Goal: Understand site structure: Grasp the organization and layout of the website

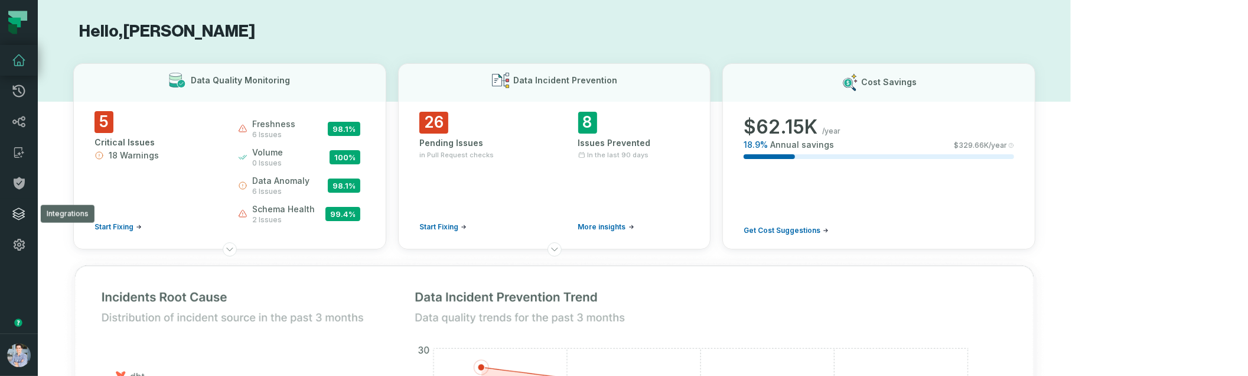
click at [18, 213] on icon at bounding box center [19, 214] width 14 height 14
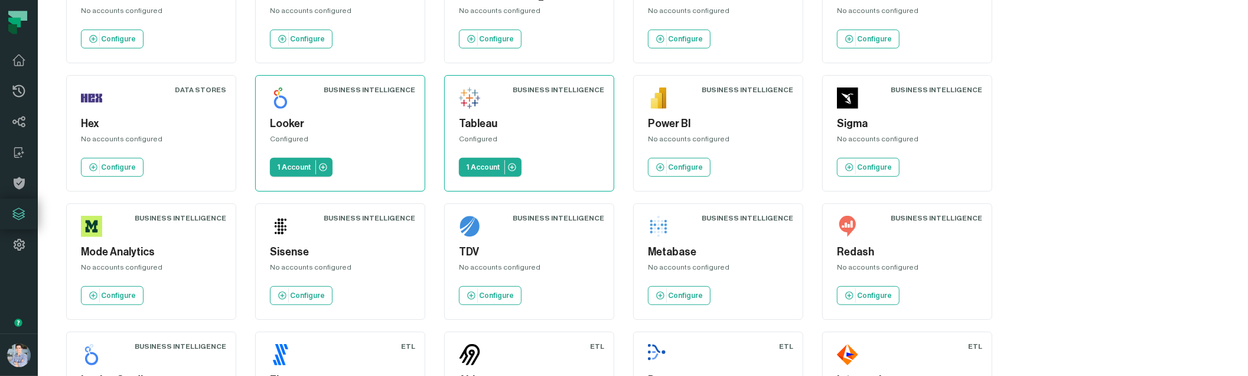
scroll to position [369, 0]
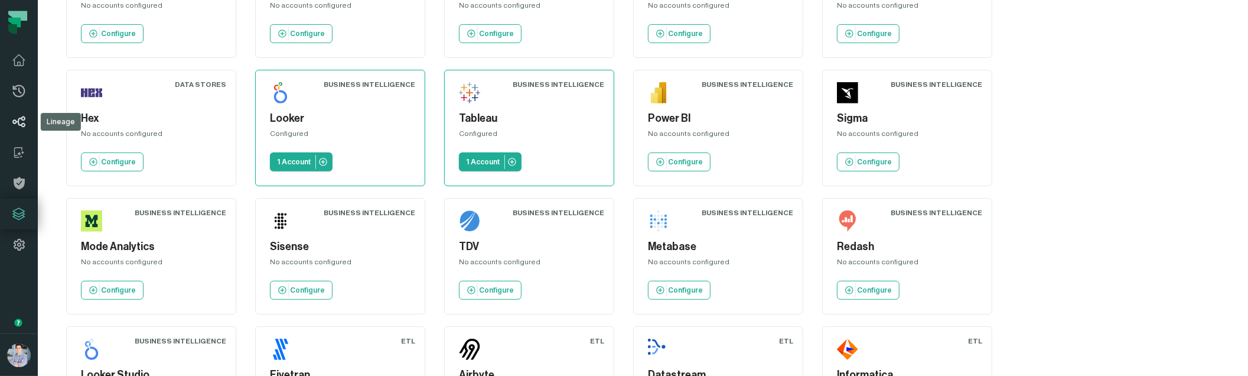
click at [18, 119] on icon at bounding box center [19, 121] width 12 height 11
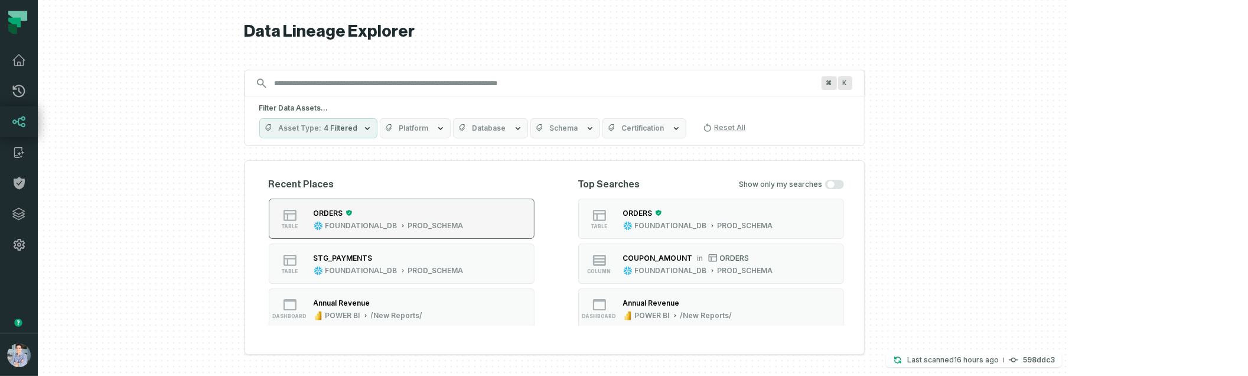
click at [417, 219] on div "ORDERS FOUNDATIONAL_DB PROD_SCHEMA" at bounding box center [389, 219] width 160 height 24
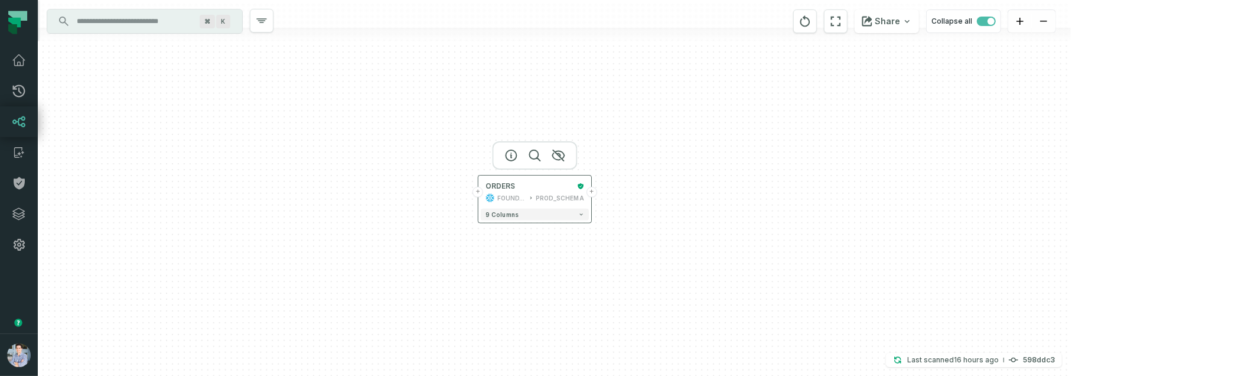
click at [593, 191] on button "+" at bounding box center [592, 192] width 11 height 11
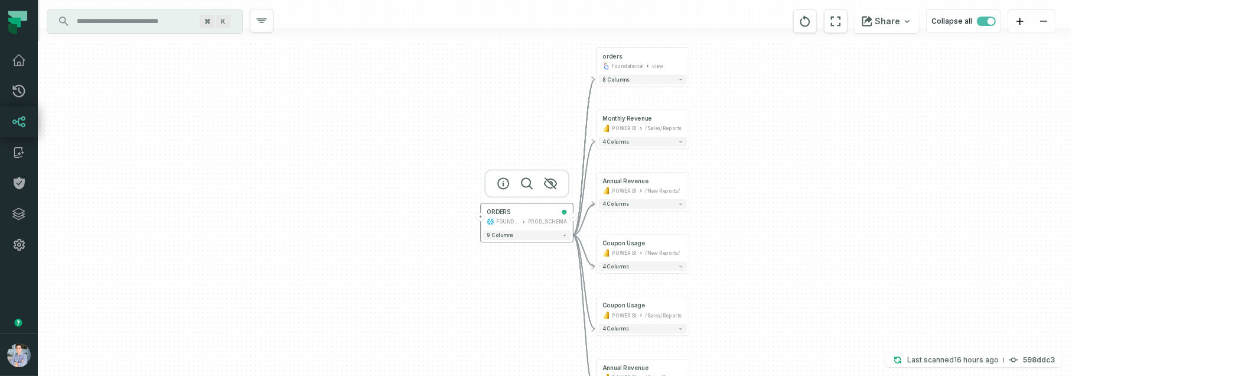
click at [482, 214] on button "+" at bounding box center [481, 217] width 9 height 9
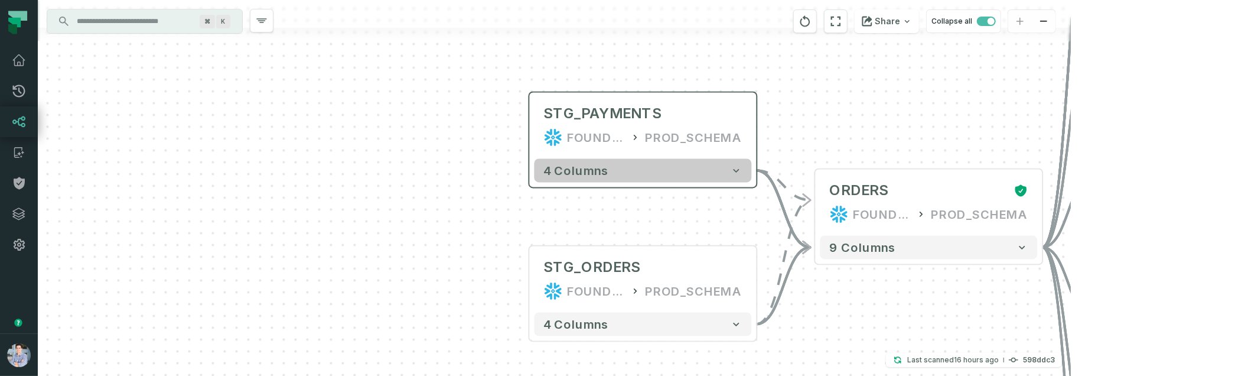
click at [736, 169] on icon "button" at bounding box center [737, 171] width 6 height 4
click at [739, 167] on icon "button" at bounding box center [739, 170] width 12 height 12
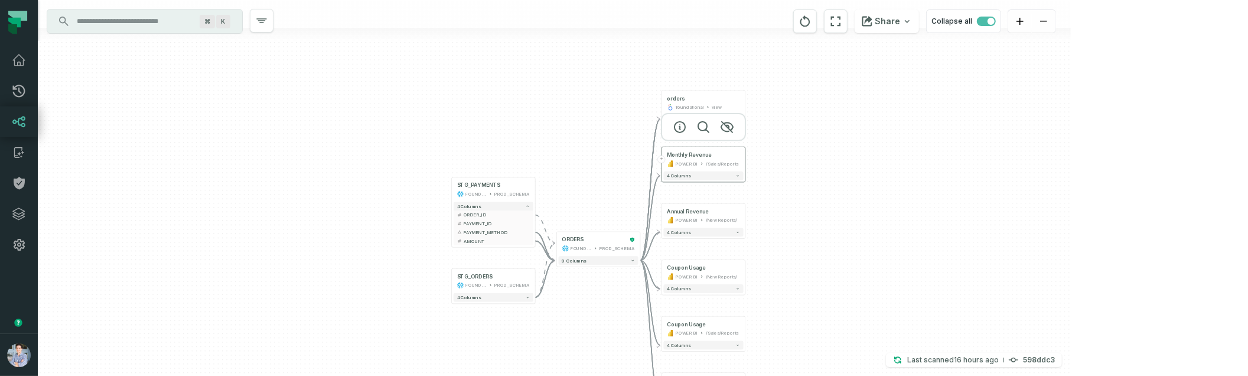
click at [726, 162] on div "/Sales/Reports" at bounding box center [722, 163] width 33 height 7
click at [716, 171] on button "4 columns" at bounding box center [704, 175] width 80 height 9
click at [740, 177] on button "4 columns" at bounding box center [703, 177] width 80 height 9
click at [737, 175] on icon "button" at bounding box center [737, 177] width 4 height 4
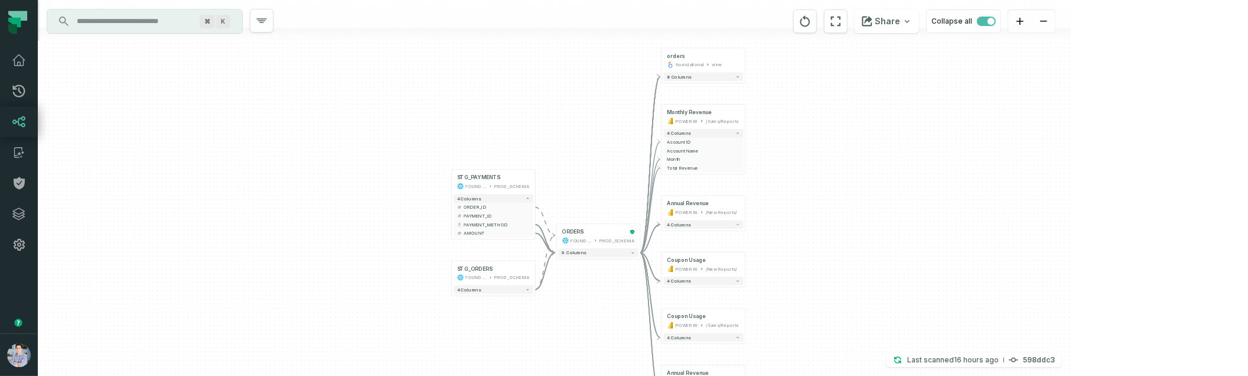
drag, startPoint x: 586, startPoint y: 227, endPoint x: 587, endPoint y: 183, distance: 43.7
click at [587, 183] on div "+ STG_PAYMENTS FOUNDATIONAL_DB PROD_SCHEMA + 4 columns + ORDER_ID + + PAYMENT_I…" at bounding box center [554, 188] width 1033 height 376
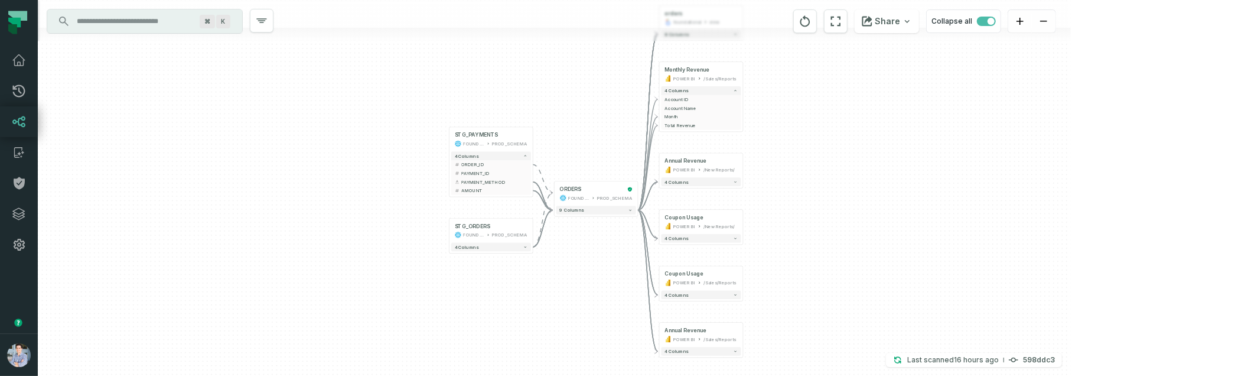
drag, startPoint x: 773, startPoint y: 306, endPoint x: 771, endPoint y: 264, distance: 42.6
click at [771, 264] on div "+ STG_PAYMENTS FOUNDATIONAL_DB PROD_SCHEMA + 4 columns + ORDER_ID + + PAYMENT_I…" at bounding box center [554, 188] width 1033 height 376
click at [17, 118] on icon at bounding box center [19, 122] width 14 height 14
click at [21, 150] on icon at bounding box center [18, 152] width 8 height 11
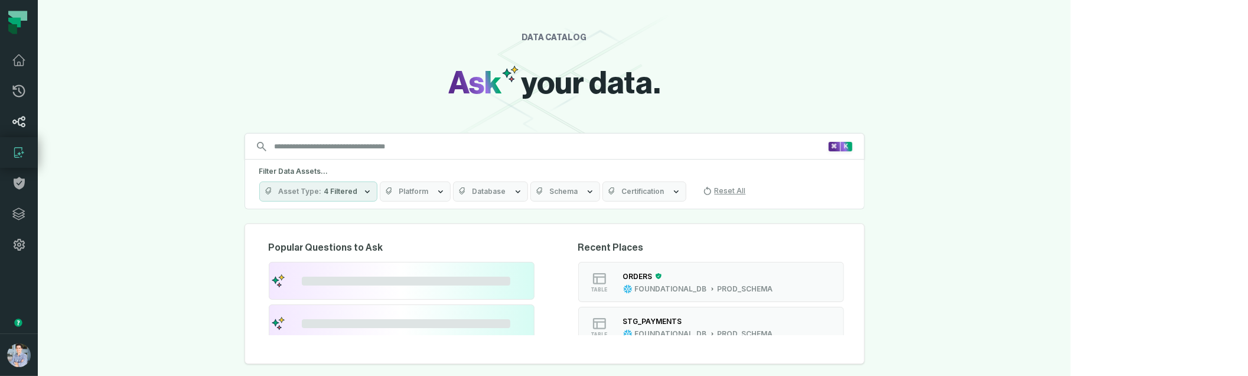
click at [17, 115] on icon at bounding box center [19, 122] width 14 height 14
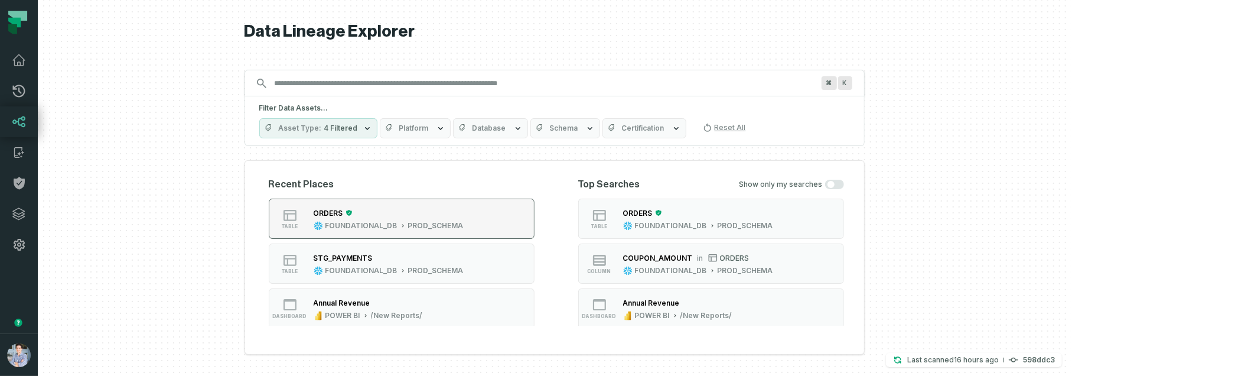
click at [464, 209] on div "ORDERS" at bounding box center [389, 213] width 150 height 12
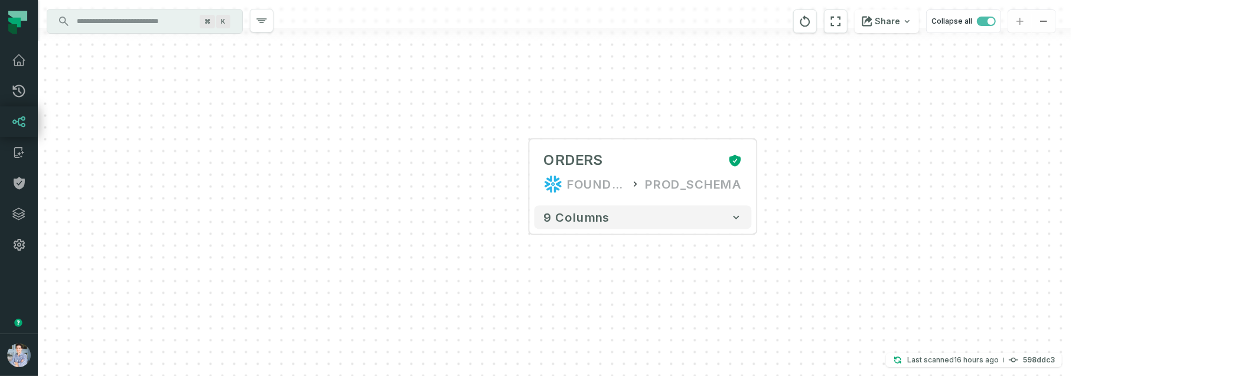
click at [760, 181] on div "+ ORDERS FOUNDATIONAL_DB PROD_SCHEMA + 9 columns" at bounding box center [554, 188] width 1033 height 376
click at [760, 173] on div "+ ORDERS FOUNDATIONAL_DB PROD_SCHEMA + 9 columns" at bounding box center [554, 188] width 1033 height 376
click at [759, 171] on button "+" at bounding box center [757, 172] width 21 height 21
click at [759, 171] on button "+" at bounding box center [757, 171] width 21 height 21
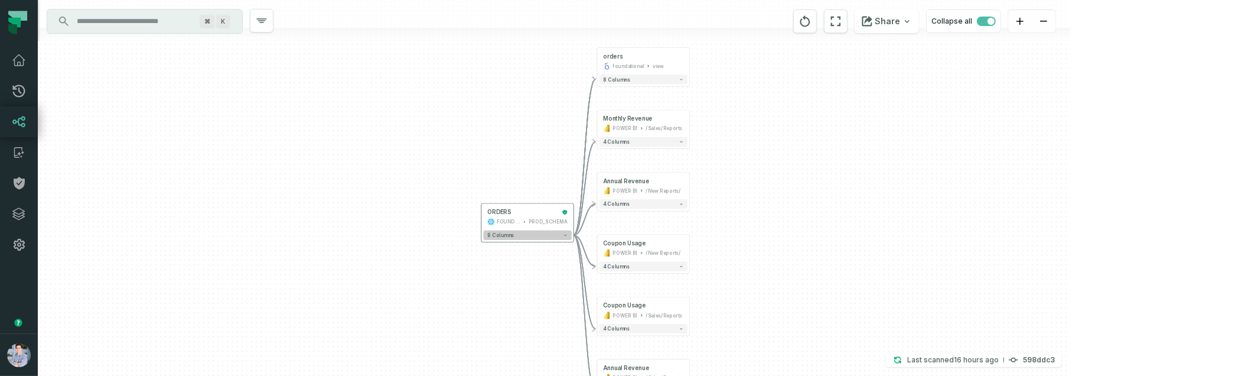
click at [570, 234] on button "9 columns" at bounding box center [528, 234] width 88 height 9
click at [540, 234] on button "9 columns" at bounding box center [528, 234] width 88 height 9
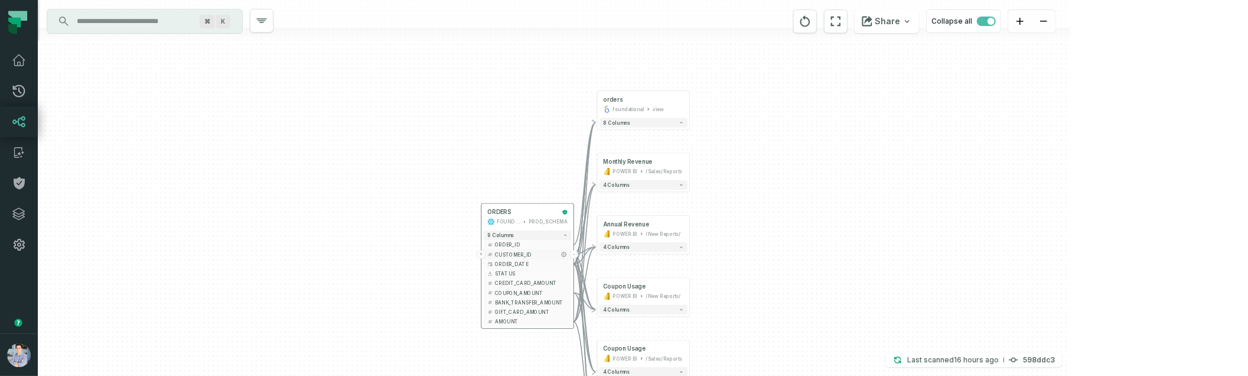
click at [482, 251] on button "+" at bounding box center [481, 254] width 9 height 9
click at [482, 251] on button "+" at bounding box center [480, 254] width 9 height 9
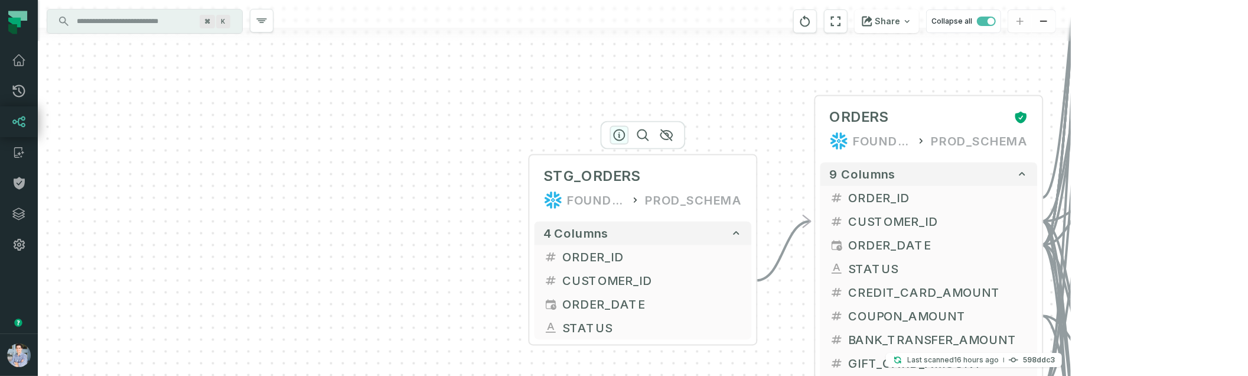
click at [619, 135] on icon "button" at bounding box center [619, 135] width 11 height 11
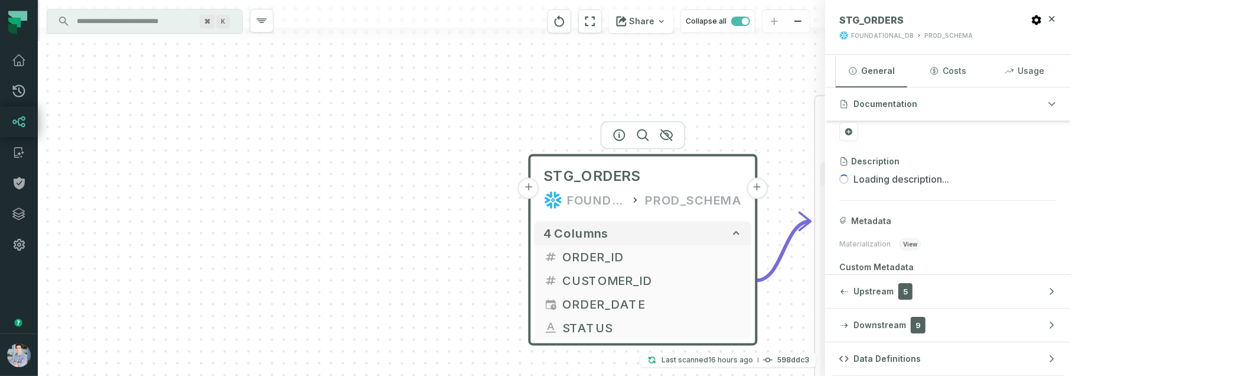
scroll to position [110, 0]
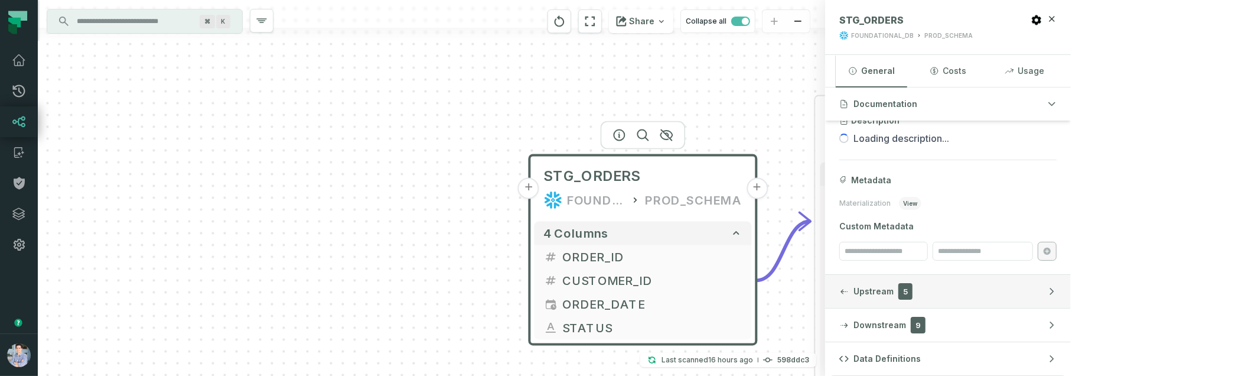
click at [894, 291] on span "Upstream" at bounding box center [874, 291] width 40 height 12
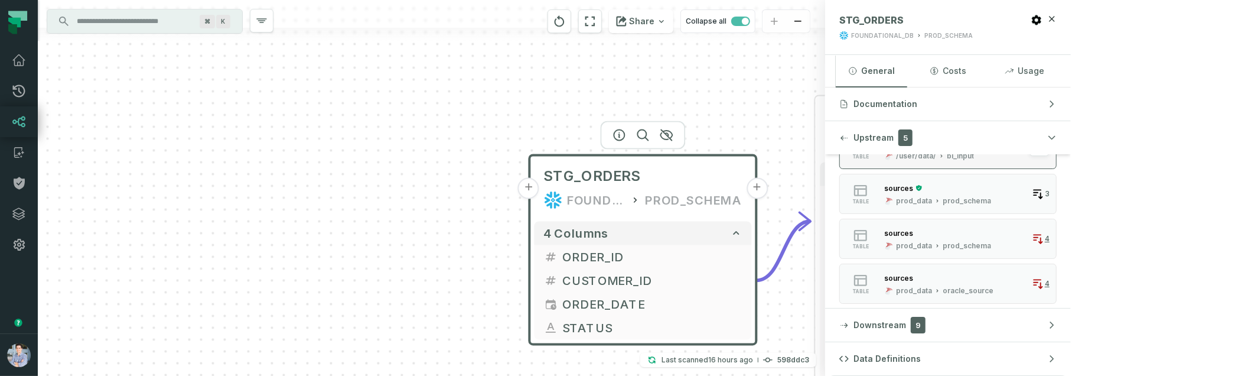
scroll to position [123, 0]
click at [906, 330] on span "Downstream" at bounding box center [880, 325] width 53 height 12
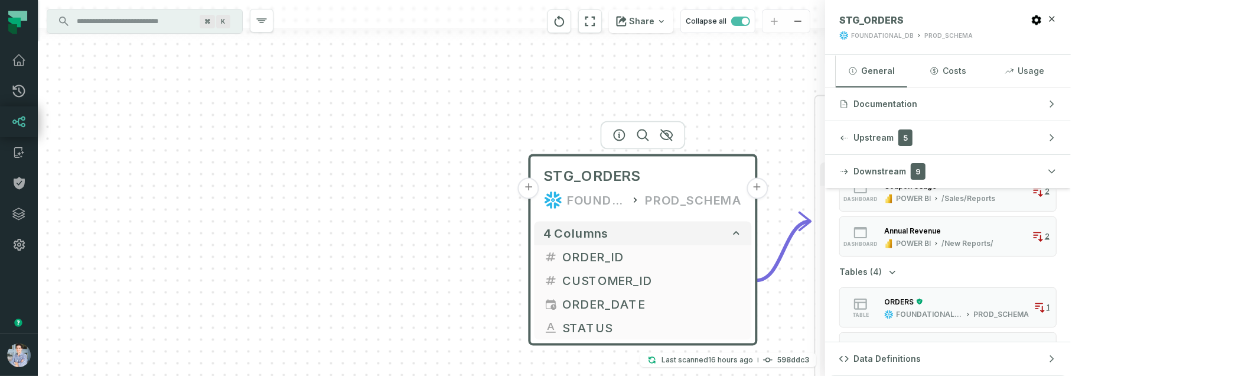
scroll to position [210, 0]
click at [941, 227] on div "Annual Revenue" at bounding box center [913, 229] width 57 height 9
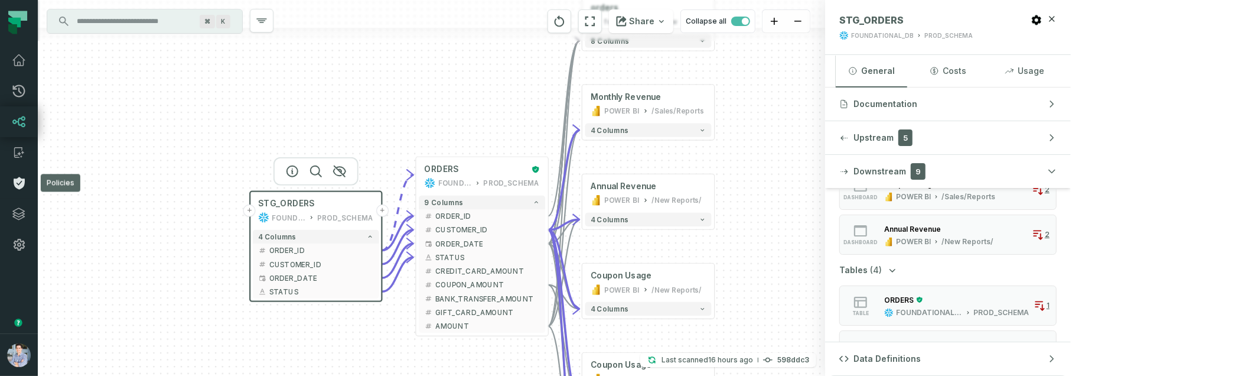
click at [19, 180] on icon at bounding box center [19, 183] width 11 height 12
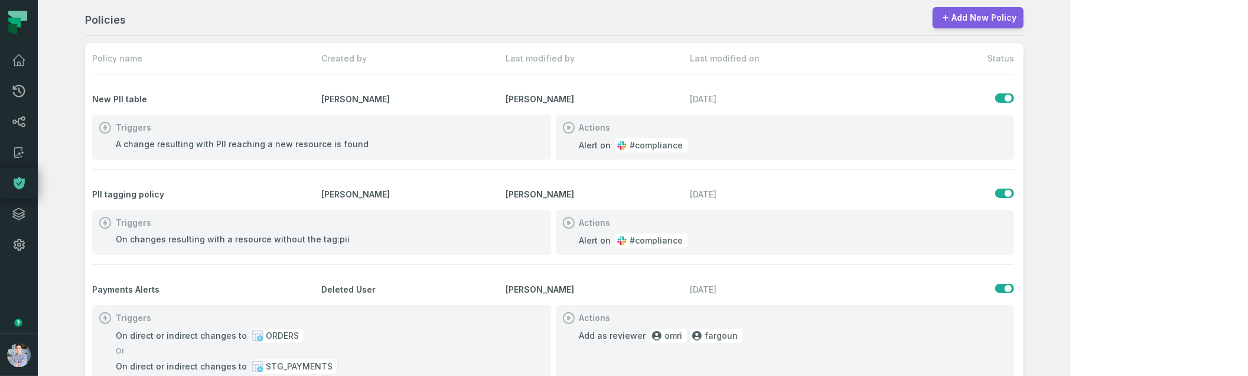
click at [1024, 16] on link "Add New Policy" at bounding box center [978, 17] width 91 height 21
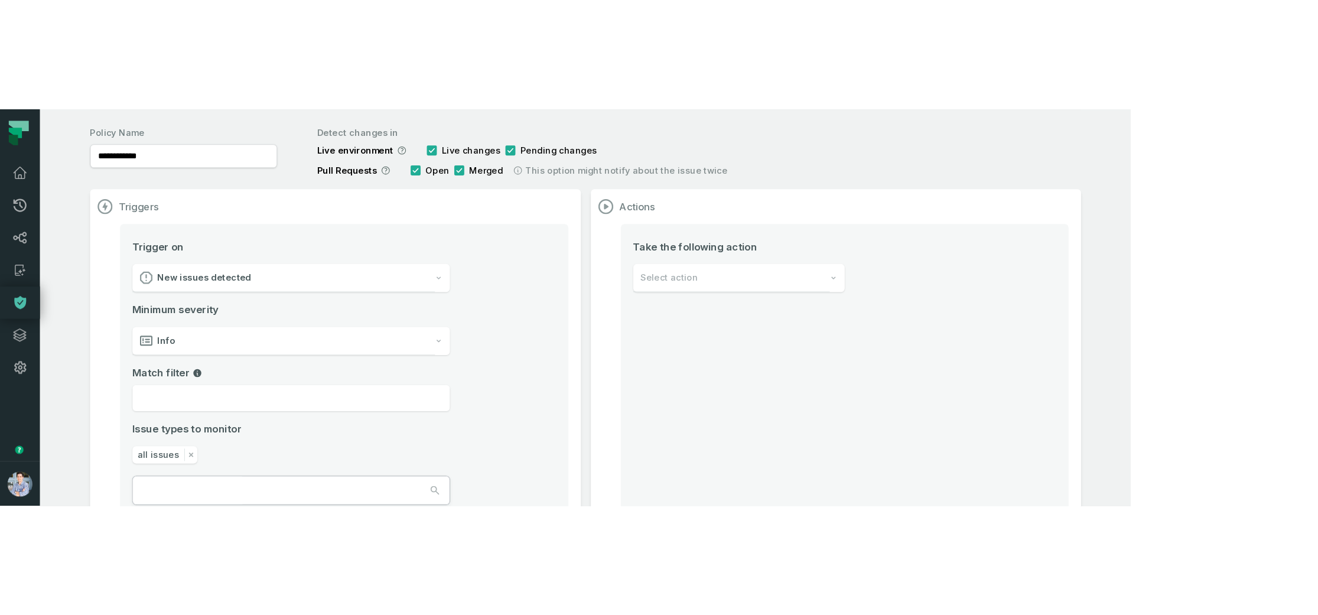
scroll to position [44, 0]
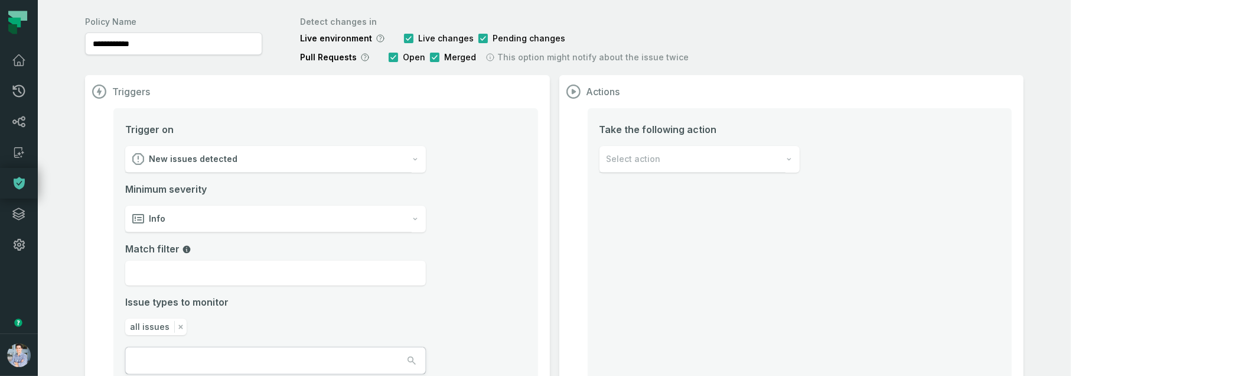
click at [550, 225] on section "Triggers Trigger on New issues detected Minimum severity Info Match filter Issu…" at bounding box center [317, 262] width 465 height 375
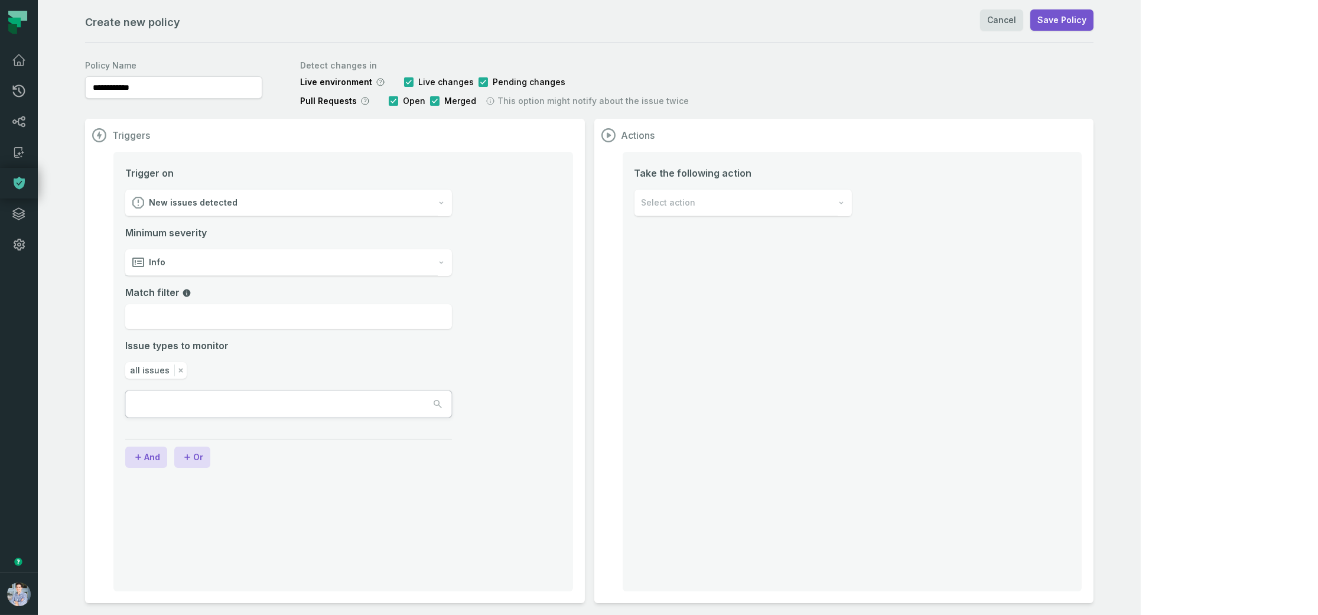
scroll to position [0, 0]
